Goal: Task Accomplishment & Management: Manage account settings

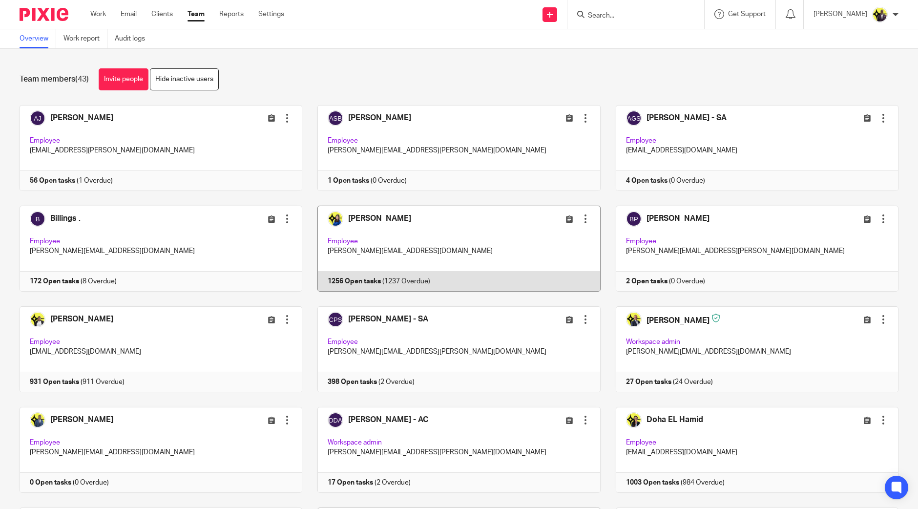
click at [580, 217] on div at bounding box center [585, 219] width 10 height 10
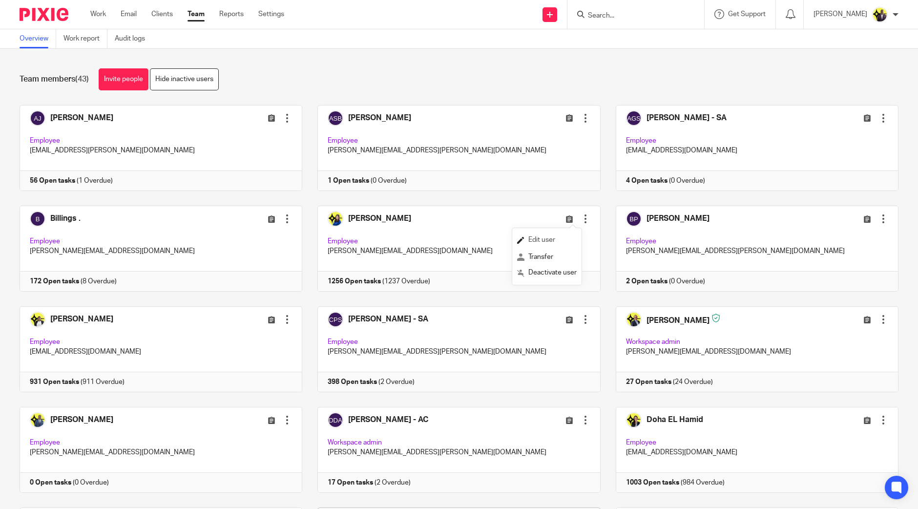
click at [539, 235] on link "Edit user" at bounding box center [547, 240] width 60 height 15
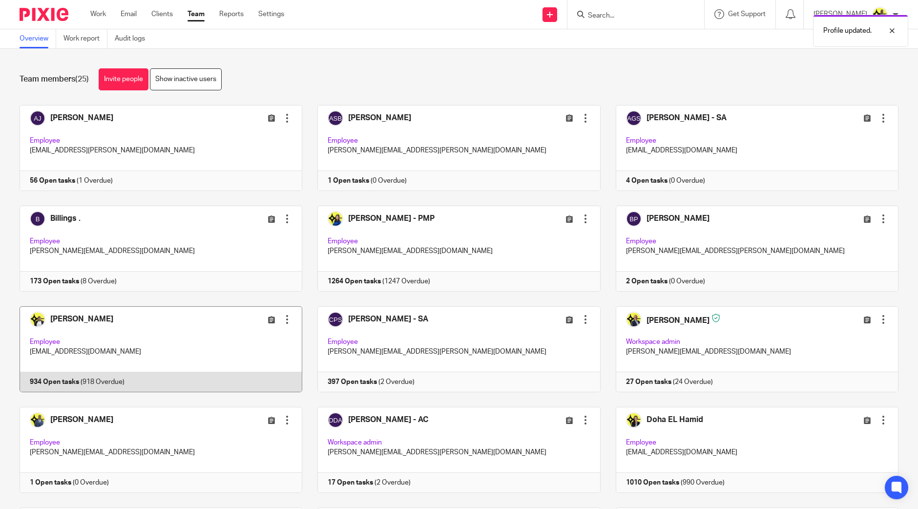
click at [284, 315] on div at bounding box center [287, 319] width 10 height 10
click at [259, 339] on span "Edit user" at bounding box center [250, 340] width 27 height 7
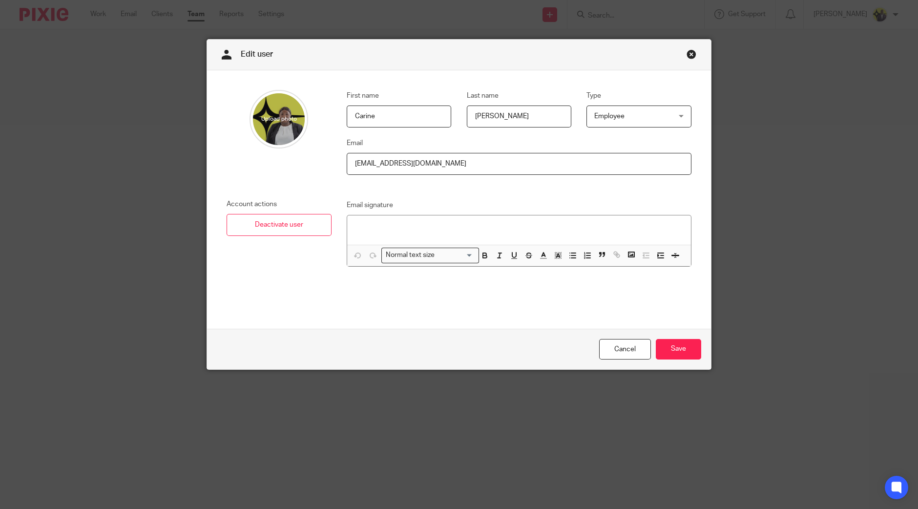
click at [686, 53] on link "Close this dialog window" at bounding box center [691, 55] width 10 height 13
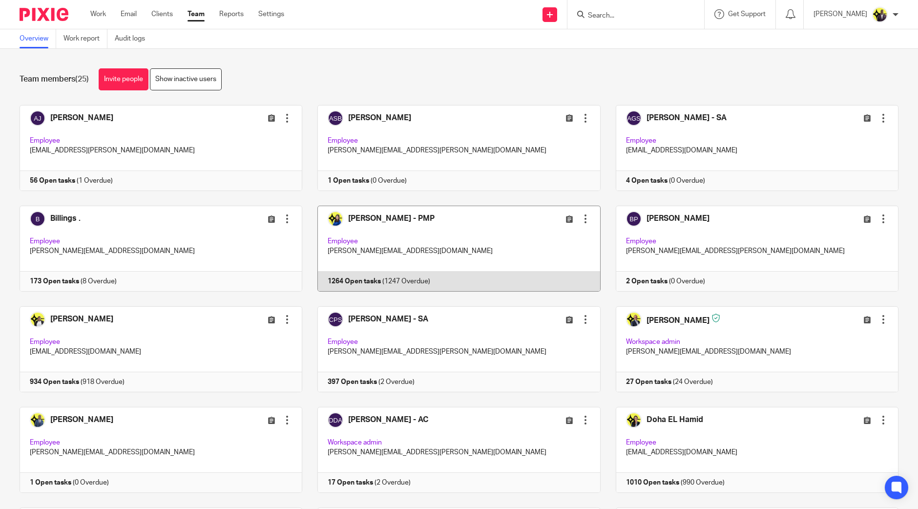
click at [580, 217] on div at bounding box center [585, 219] width 10 height 10
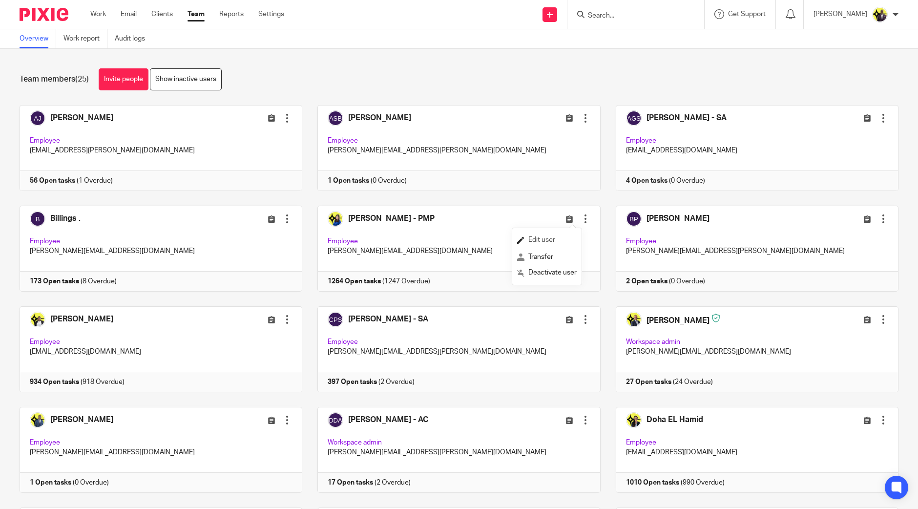
click at [532, 241] on span "Edit user" at bounding box center [541, 239] width 27 height 7
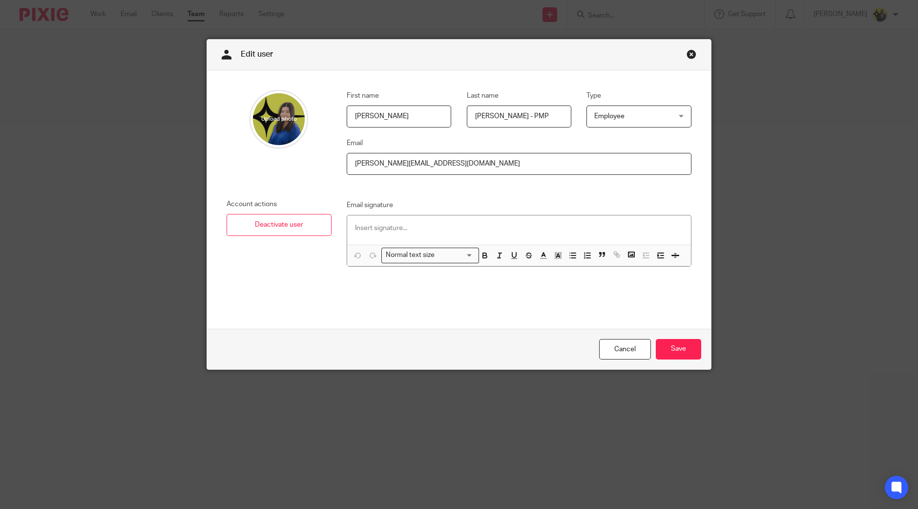
click at [549, 119] on input "Lee - PMP" at bounding box center [519, 116] width 105 height 22
type input "Lee"
click at [670, 342] on input "Save" at bounding box center [678, 349] width 45 height 21
